Goal: Transaction & Acquisition: Purchase product/service

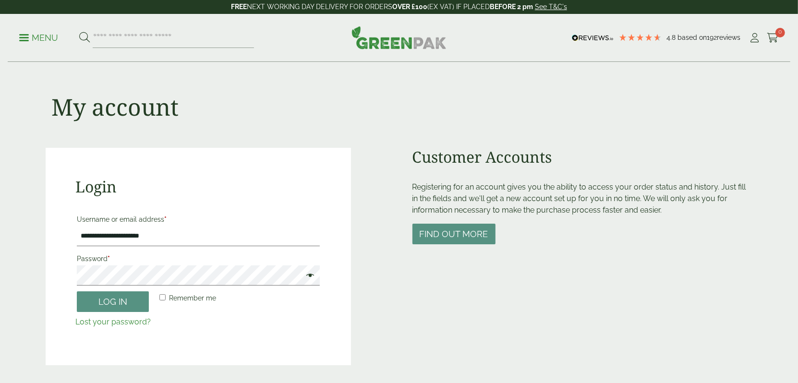
click at [117, 296] on button "Log in" at bounding box center [113, 301] width 72 height 21
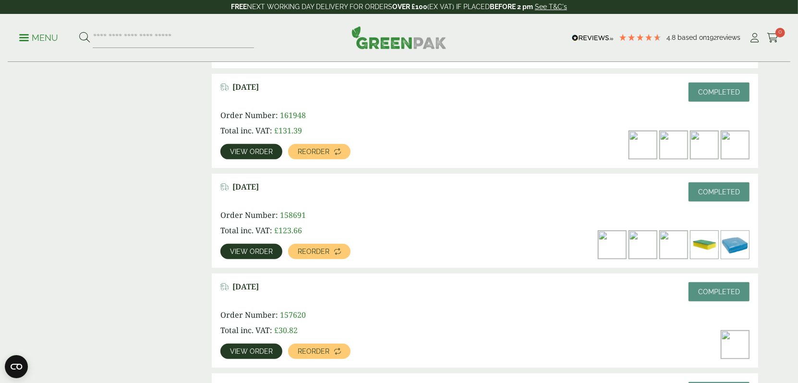
scroll to position [240, 0]
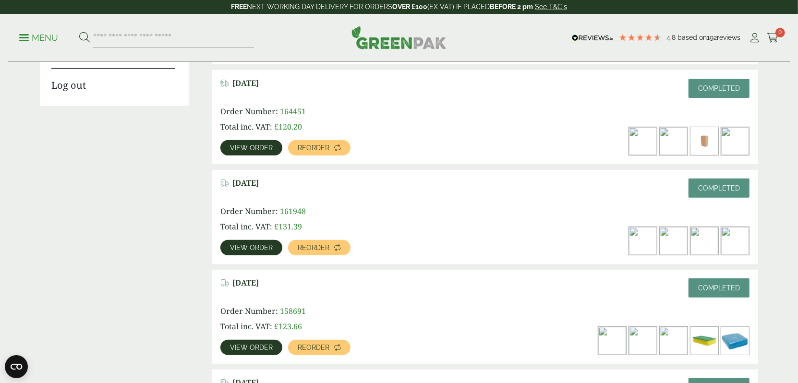
click at [259, 149] on span "View order" at bounding box center [251, 148] width 43 height 7
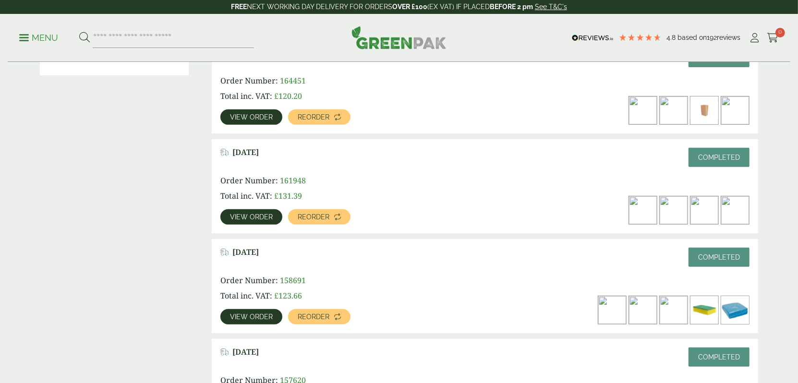
scroll to position [286, 0]
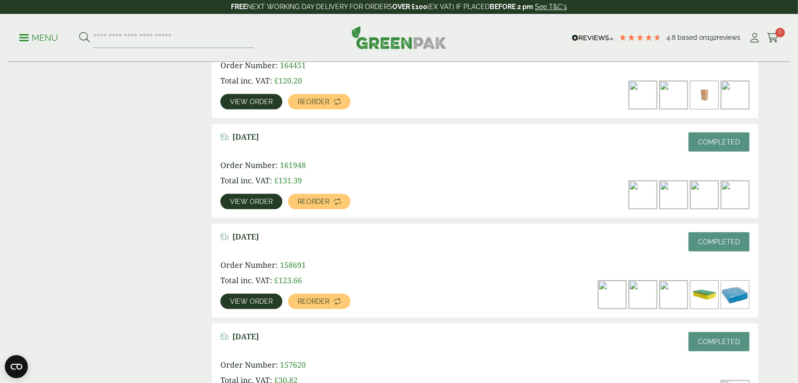
click at [248, 301] on span "View order" at bounding box center [251, 301] width 43 height 7
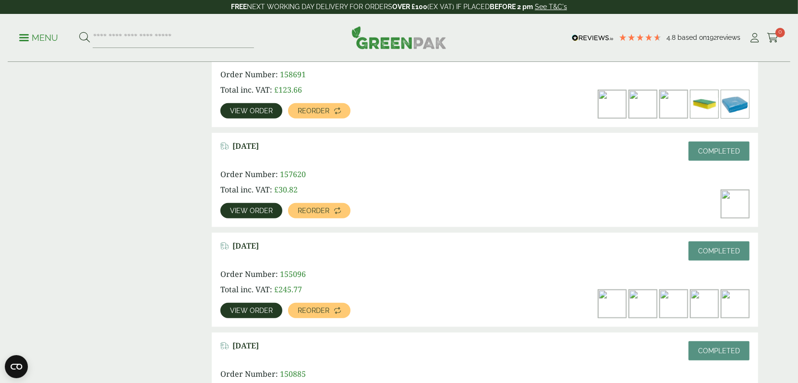
click at [269, 310] on span "View order" at bounding box center [251, 310] width 43 height 7
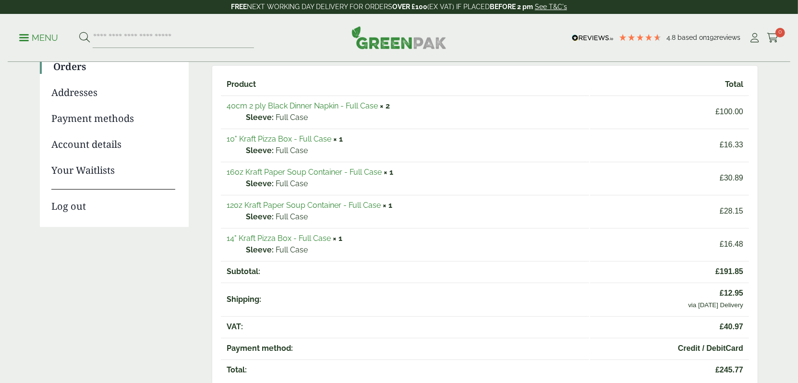
scroll to position [144, 0]
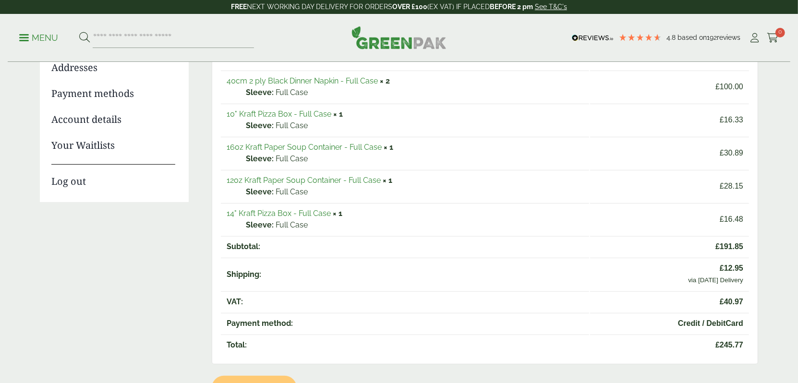
click at [303, 144] on link "16oz Kraft Paper Soup Container - Full Case" at bounding box center [304, 147] width 155 height 9
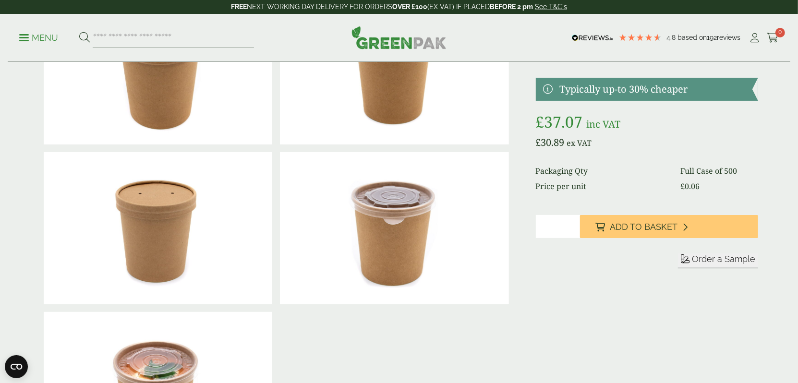
scroll to position [48, 0]
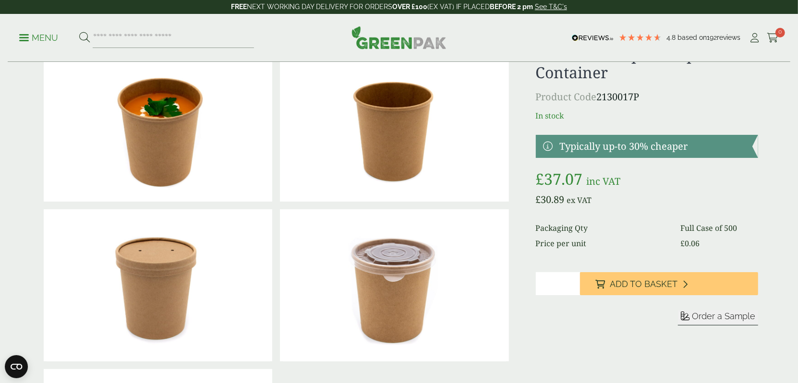
click at [637, 284] on span "Add to Basket" at bounding box center [644, 284] width 68 height 11
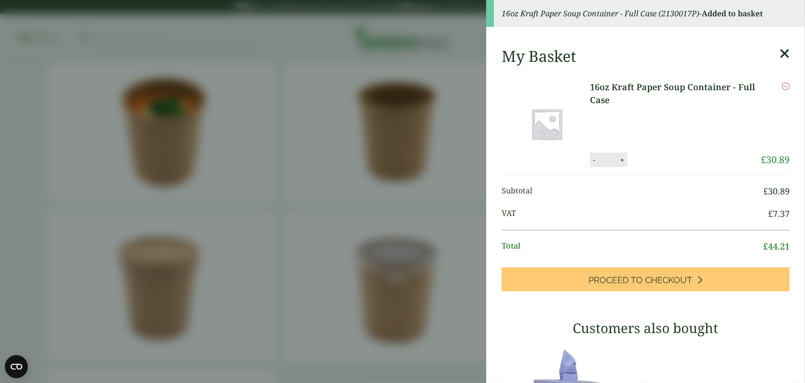
click at [780, 55] on icon at bounding box center [785, 53] width 10 height 13
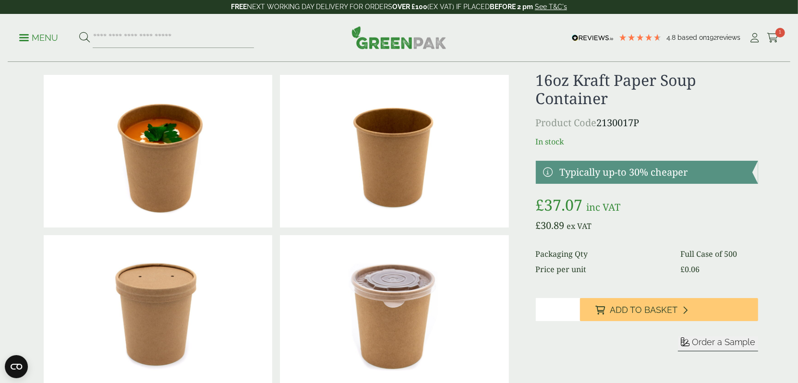
scroll to position [0, 0]
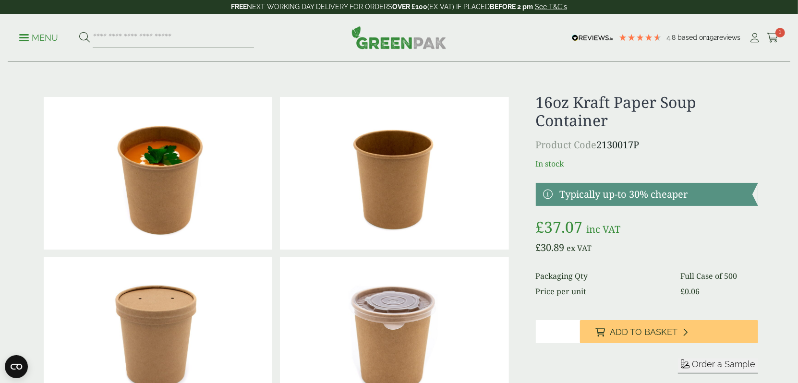
click at [781, 37] on div "Menu 4.8 Based on 192 reviews My Account 1" at bounding box center [399, 38] width 783 height 48
click at [780, 36] on div "Menu 4.8 Based on 192 reviews My Account 1" at bounding box center [399, 38] width 783 height 48
click at [778, 36] on span "1" at bounding box center [780, 33] width 10 height 10
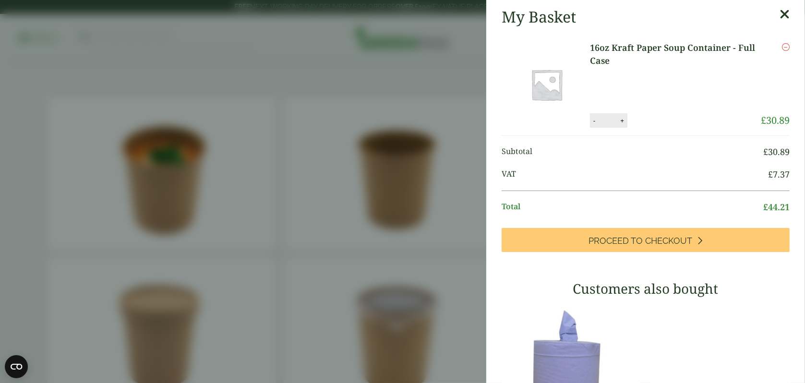
click at [780, 20] on icon at bounding box center [785, 14] width 10 height 13
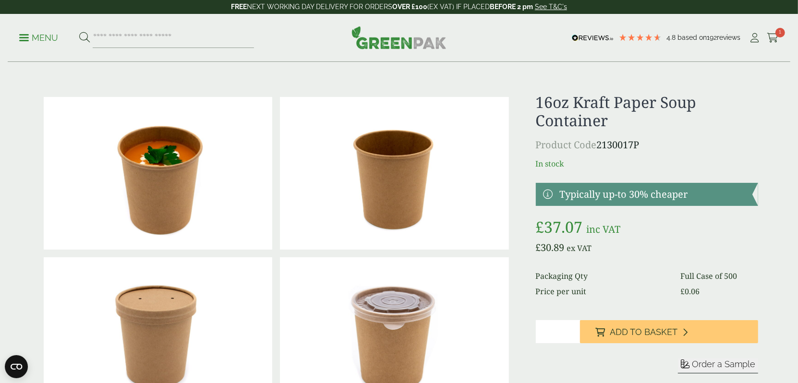
click at [774, 37] on icon at bounding box center [773, 38] width 12 height 10
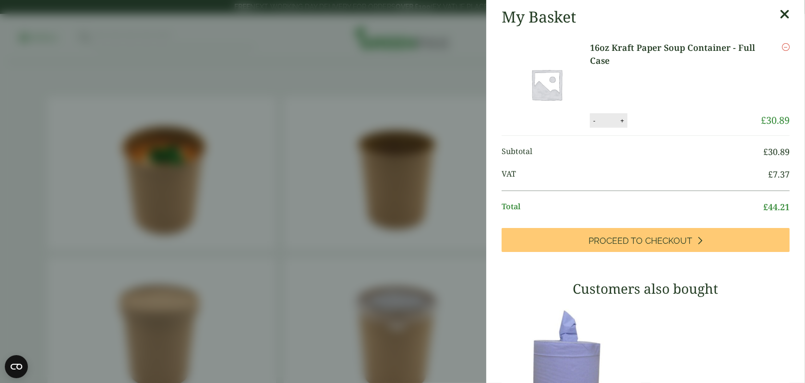
click at [780, 12] on icon at bounding box center [785, 14] width 10 height 13
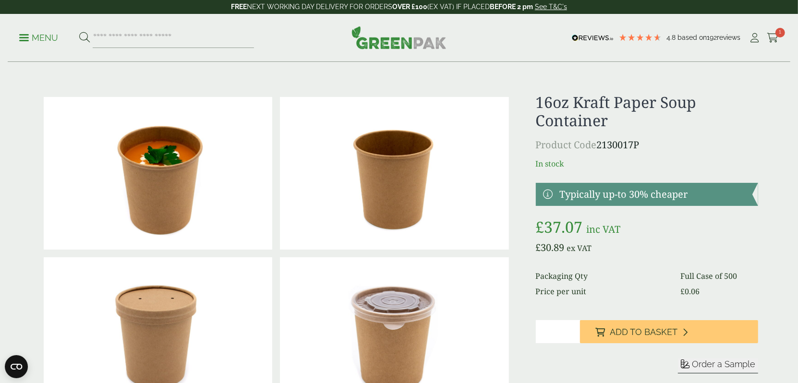
click at [770, 37] on icon at bounding box center [773, 38] width 12 height 10
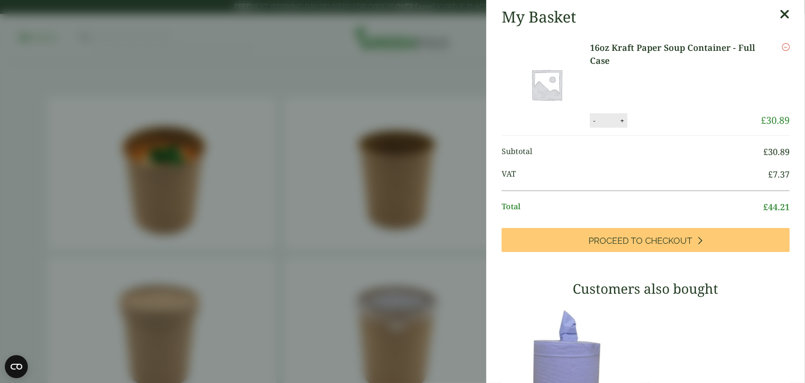
click at [780, 18] on icon at bounding box center [785, 14] width 10 height 13
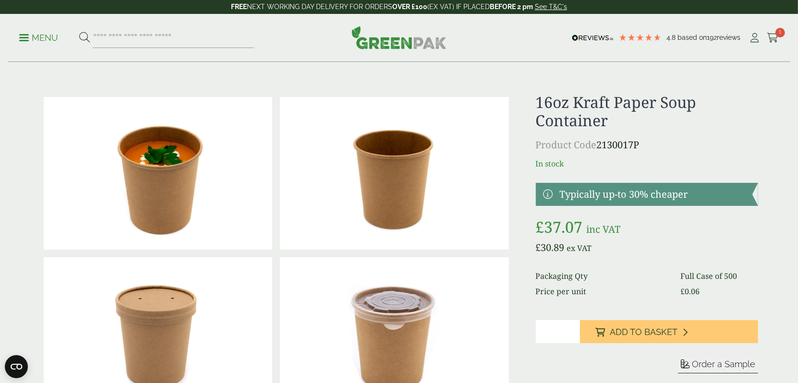
click at [772, 40] on icon at bounding box center [773, 38] width 12 height 10
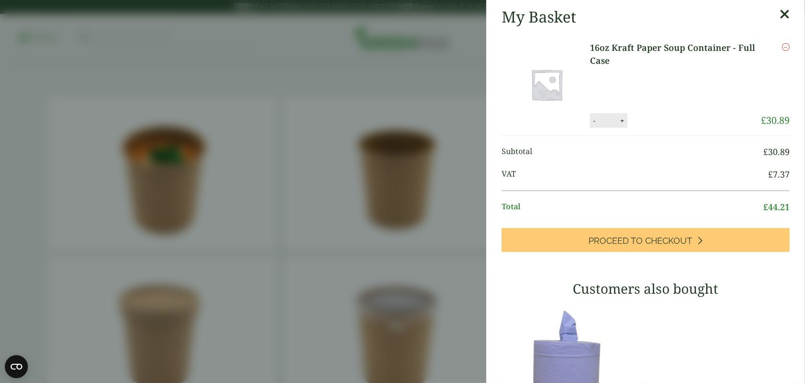
click at [780, 14] on icon at bounding box center [785, 14] width 10 height 13
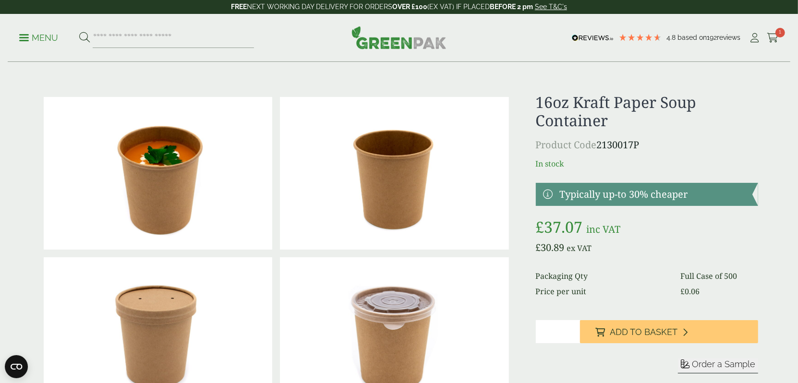
click at [757, 42] on link "My Account" at bounding box center [755, 38] width 12 height 14
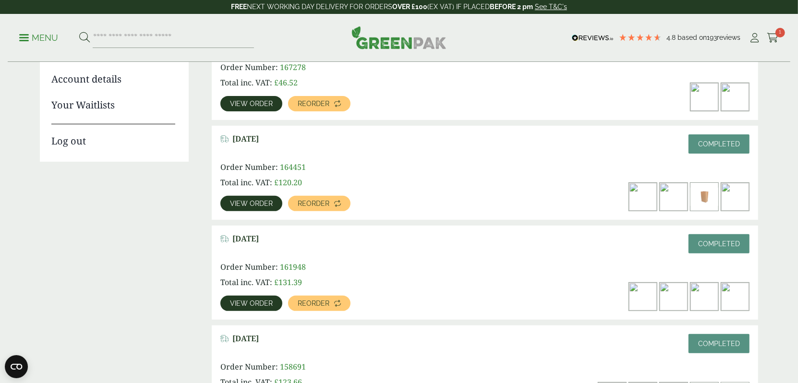
scroll to position [240, 0]
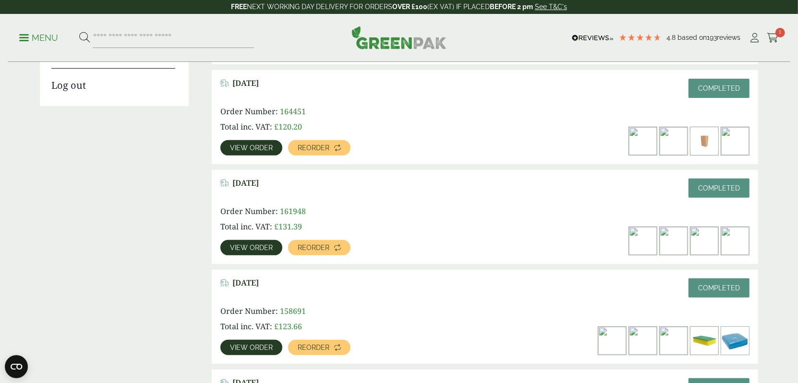
click at [265, 251] on span "View order" at bounding box center [251, 247] width 43 height 7
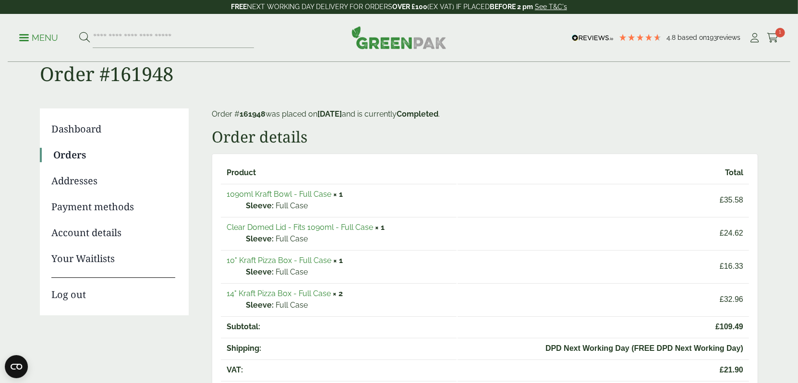
scroll to position [48, 0]
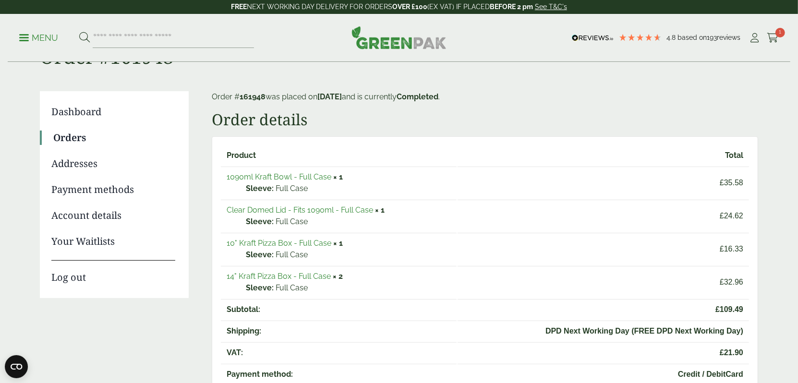
click at [320, 176] on link "1090ml Kraft Bowl - Full Case" at bounding box center [279, 176] width 105 height 9
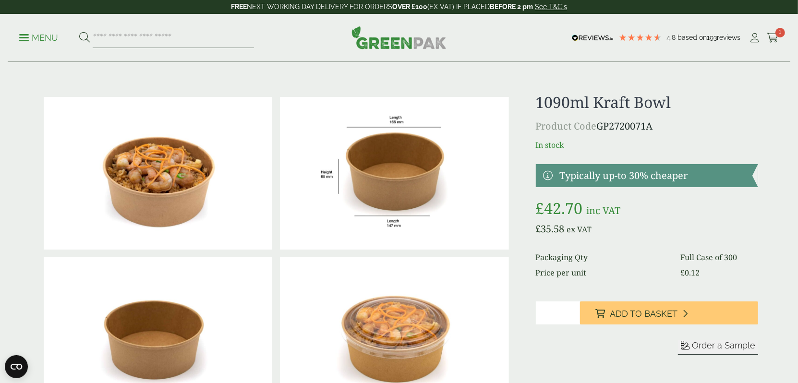
click at [777, 37] on icon at bounding box center [773, 38] width 12 height 10
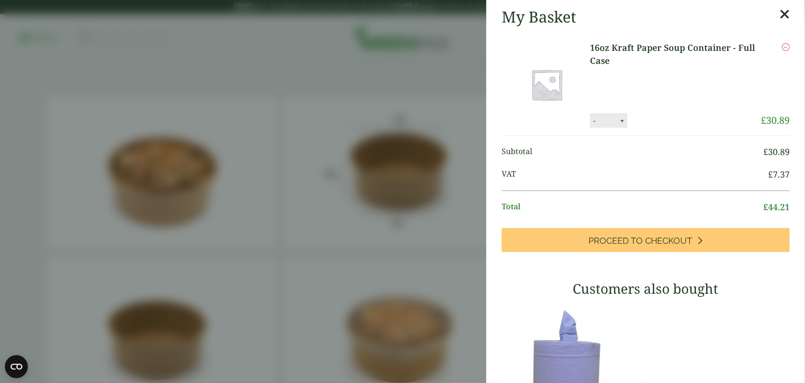
click at [669, 243] on span "Proceed to Checkout" at bounding box center [641, 241] width 104 height 11
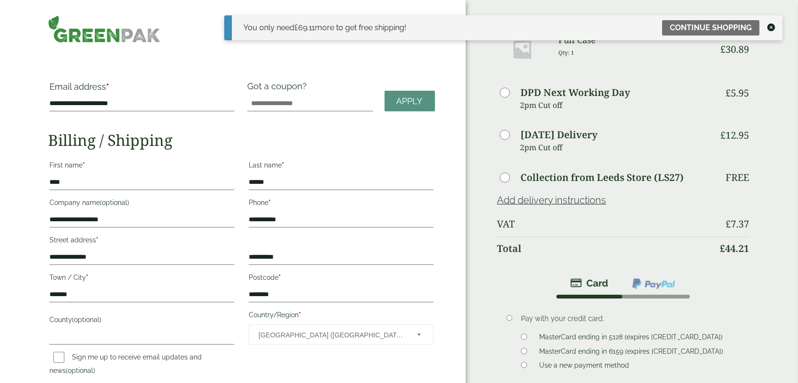
click at [772, 27] on icon at bounding box center [771, 28] width 8 height 8
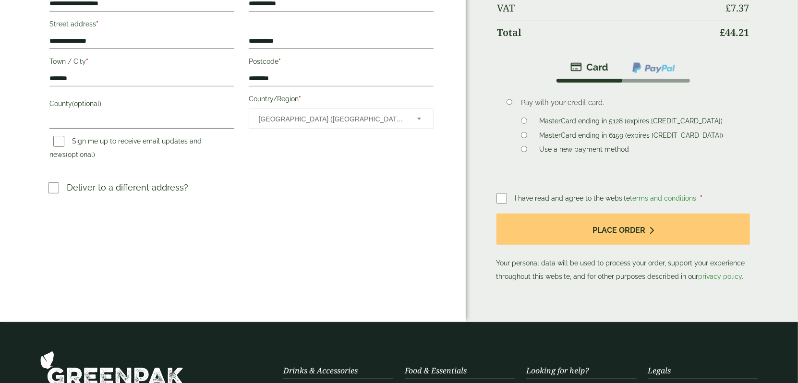
scroll to position [240, 0]
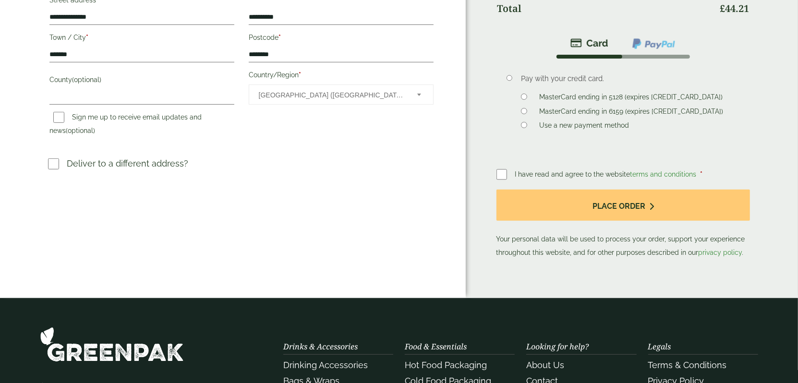
click at [554, 200] on button "Place order" at bounding box center [623, 205] width 254 height 31
